Goal: Transaction & Acquisition: Purchase product/service

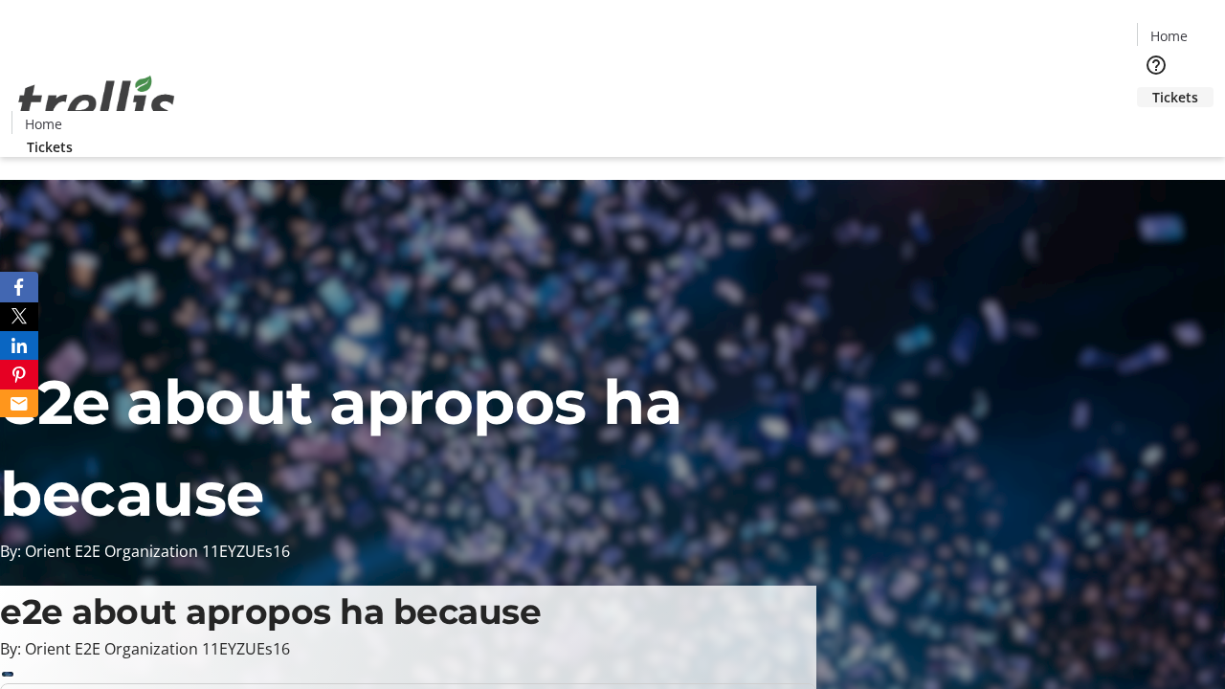
click at [1153, 87] on span "Tickets" at bounding box center [1176, 97] width 46 height 20
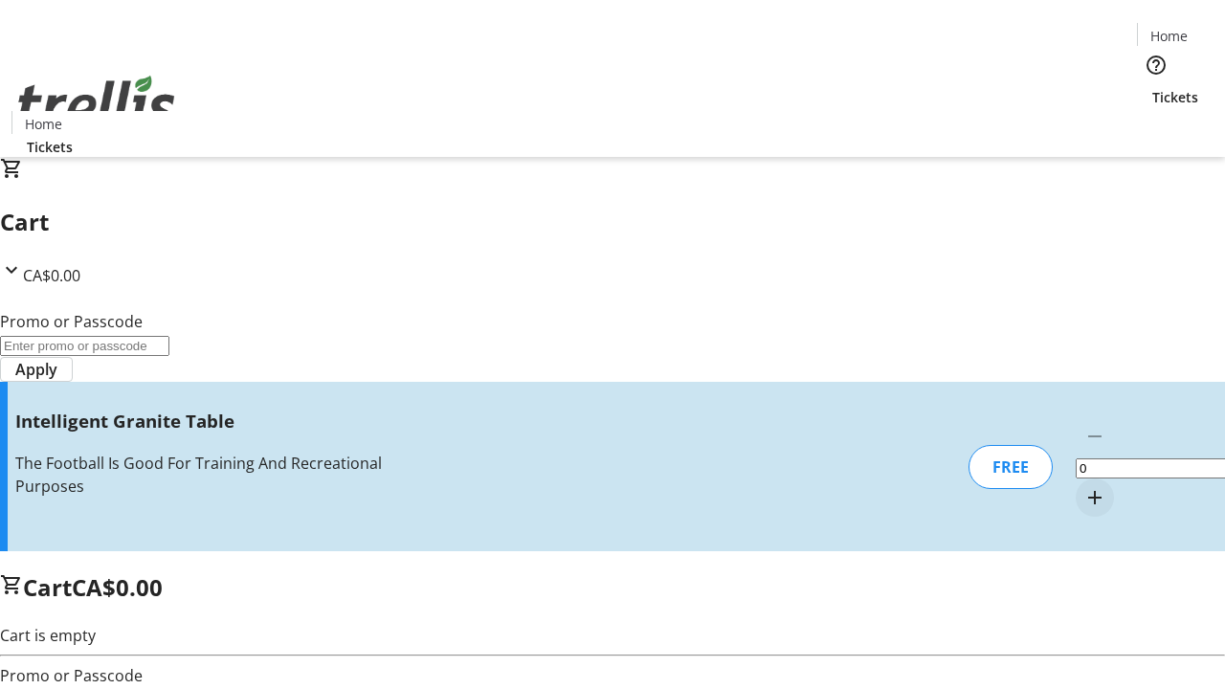
click at [1084, 486] on mat-icon "Increment by one" at bounding box center [1095, 497] width 23 height 23
type input "1"
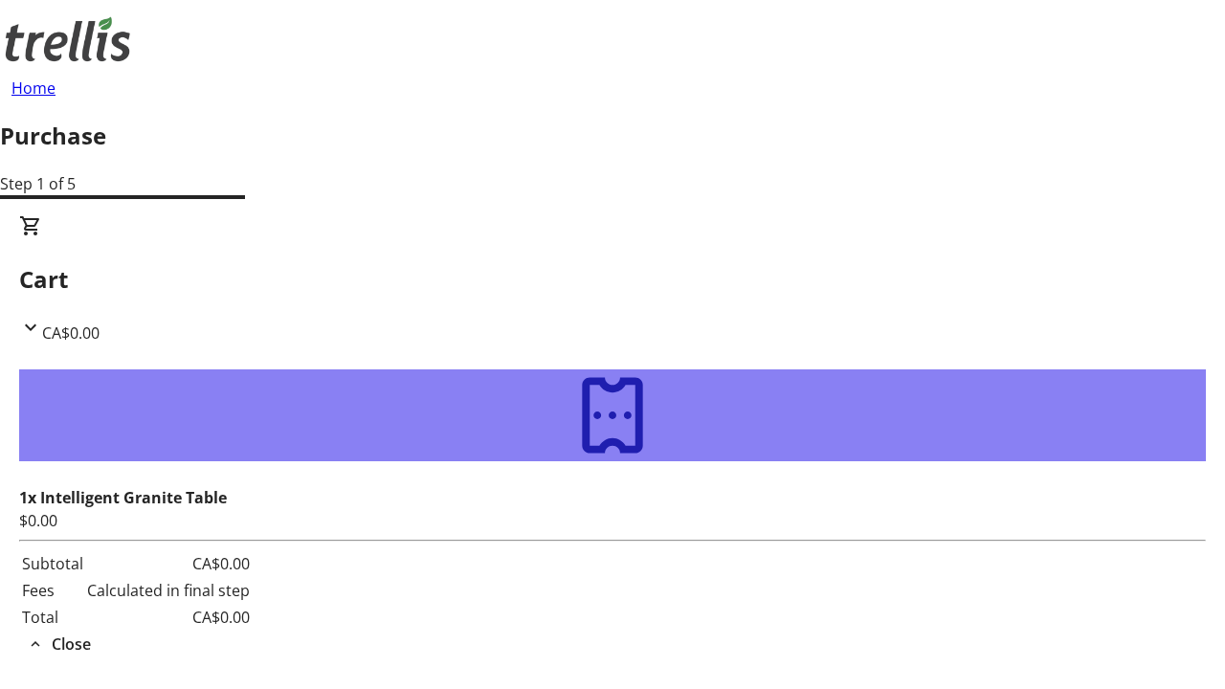
type input "[EMAIL_ADDRESS][DOMAIN_NAME]"
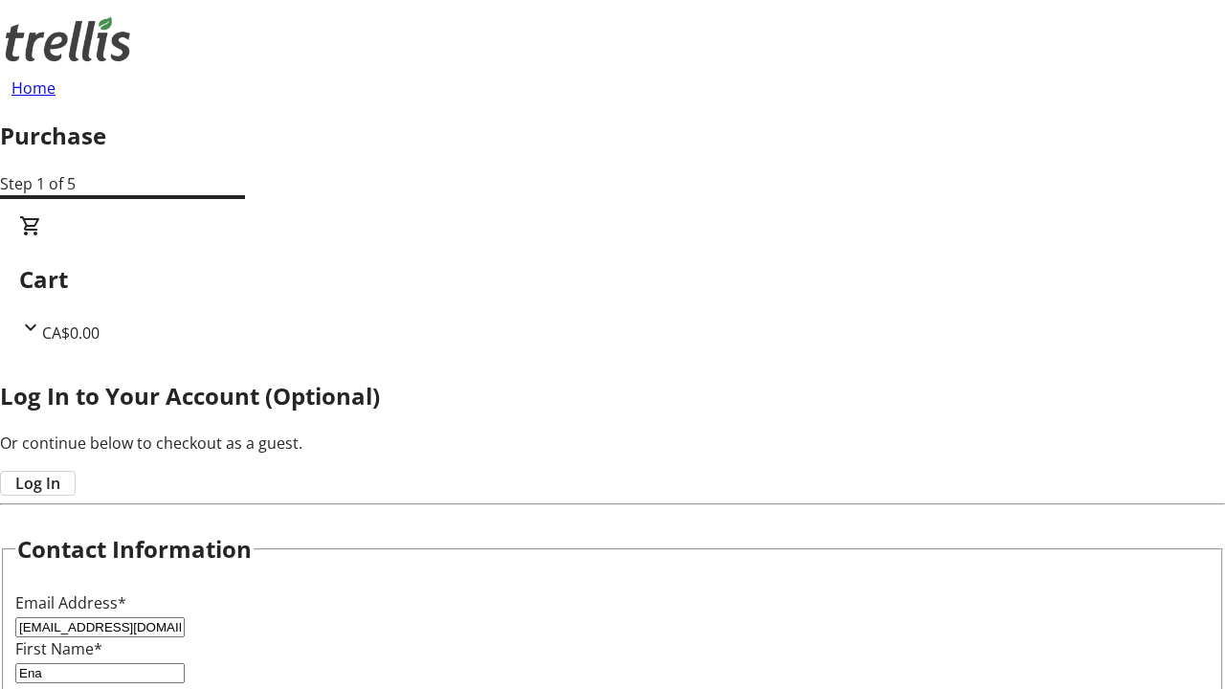
type input "Ena"
type input "[PERSON_NAME]"
